Goal: Browse casually: Explore the website without a specific task or goal

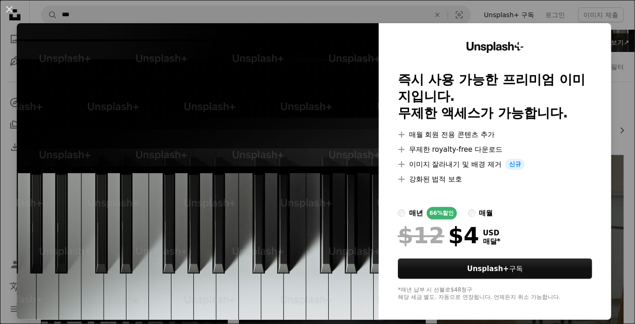
click at [13, 15] on button "An X shape" at bounding box center [9, 9] width 11 height 11
click at [14, 14] on icon "Unsplash logo Unsplash 홈" at bounding box center [15, 15] width 19 height 19
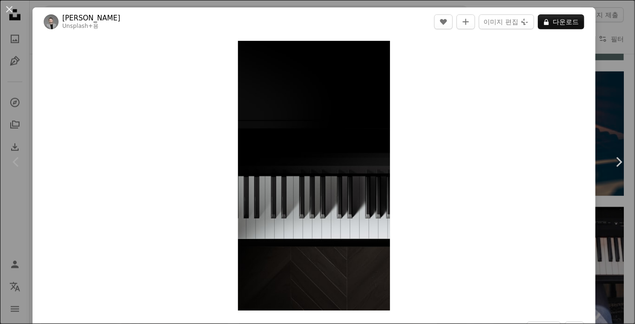
click at [13, 10] on button "An X shape" at bounding box center [9, 9] width 11 height 11
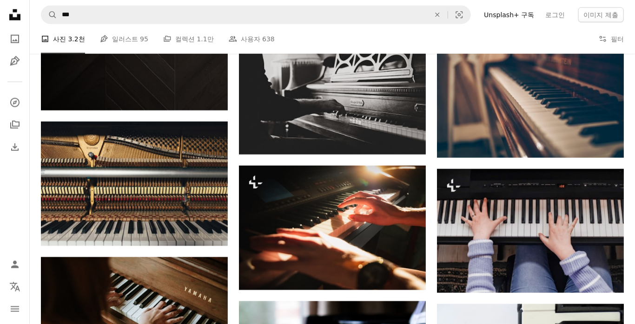
scroll to position [456, 0]
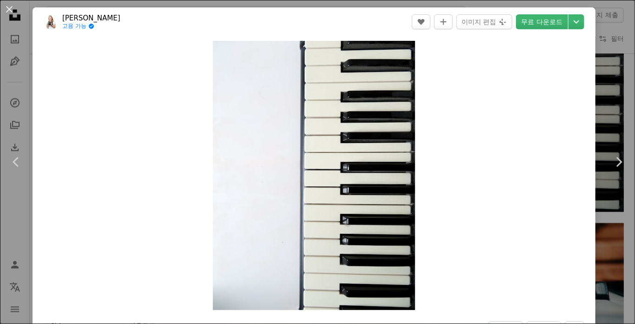
click at [13, 12] on button "An X shape" at bounding box center [9, 9] width 11 height 11
click at [13, 12] on icon at bounding box center [14, 14] width 11 height 11
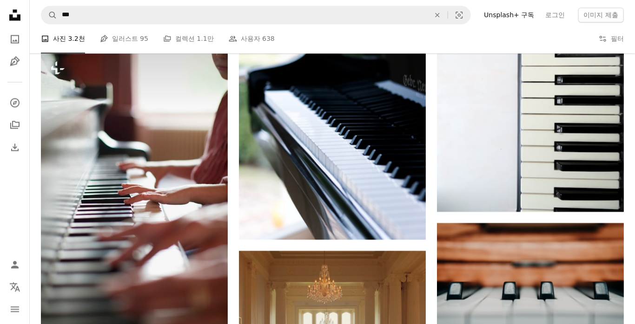
click at [10, 8] on icon "Unsplash logo Unsplash 홈" at bounding box center [15, 15] width 19 height 19
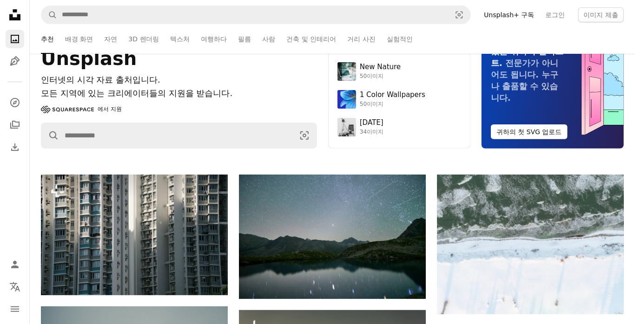
click at [106, 149] on div "Unsplash 인터넷의 시각 자료 출처입니다. 모든 지역에 있는 크리에이터들의 지원을 받습니다. Squarespace 에서 지원 A magn…" at bounding box center [179, 78] width 276 height 142
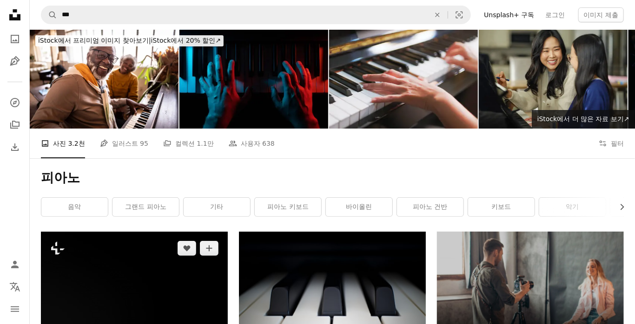
click at [621, 158] on div "피아노 Chevron right 음악 그랜드 피아노 기타 피아노 키보드 바이올린 피아노 건반 키보드 악기 피아니스트 드럼 열쇠 피아노" at bounding box center [332, 194] width 605 height 73
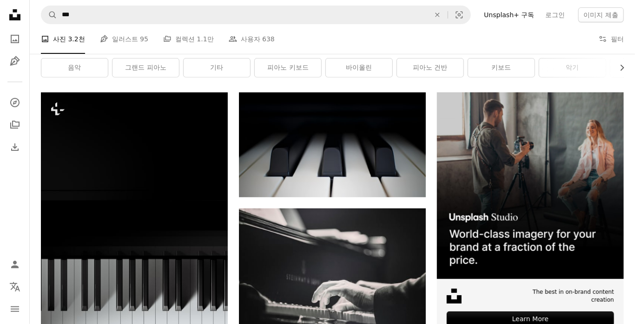
scroll to position [140, 0]
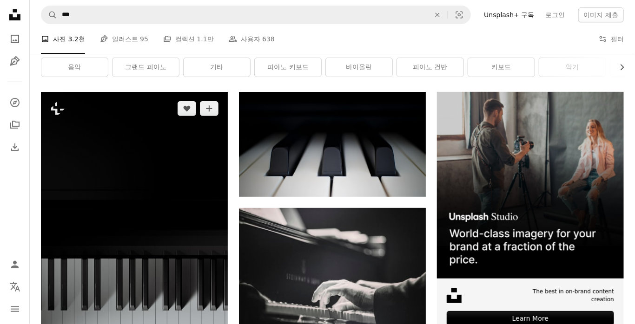
click at [186, 92] on img at bounding box center [134, 258] width 187 height 332
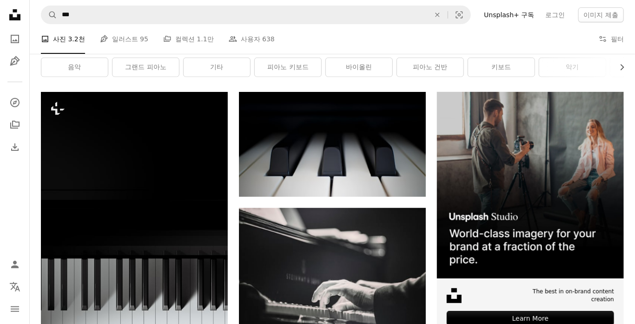
click at [183, 40] on link "A stack of folders 컬렉션 1.1만" at bounding box center [188, 39] width 51 height 30
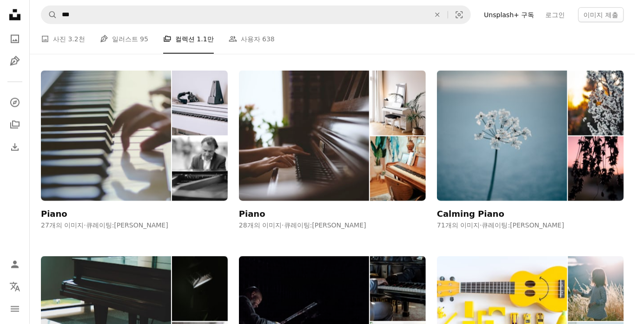
scroll to position [522, 0]
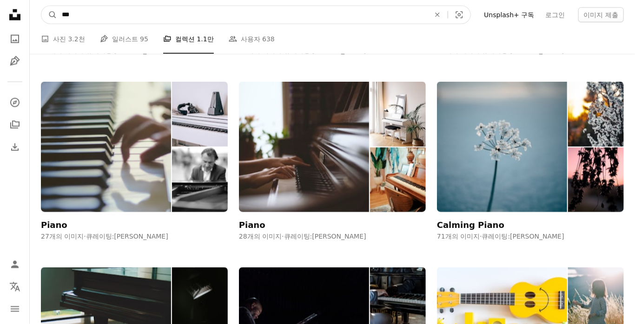
click at [446, 16] on icon "An X shape" at bounding box center [437, 14] width 20 height 7
type input "********"
click at [41, 6] on button "A magnifying glass" at bounding box center [49, 15] width 16 height 18
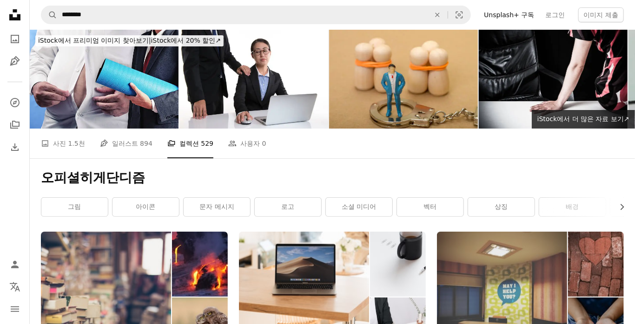
click at [59, 129] on link "A photo 사진 1.5천" at bounding box center [63, 144] width 44 height 30
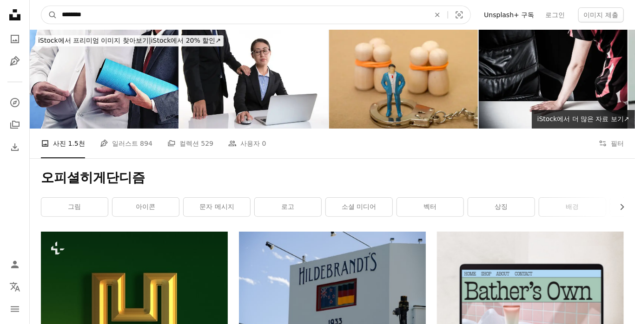
click at [440, 15] on icon "사이트 전체에서 이미지 찾기" at bounding box center [437, 15] width 4 height 4
